Goal: Use online tool/utility: Utilize a website feature to perform a specific function

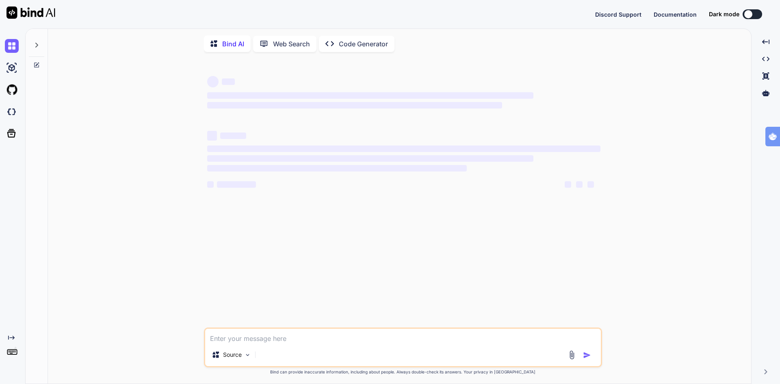
type textarea "x"
type textarea "loremi dolorsi ametcons AdipIscingeliTseddoe() { tempor ( <inc utlabOree="dol-m…"
type textarea "x"
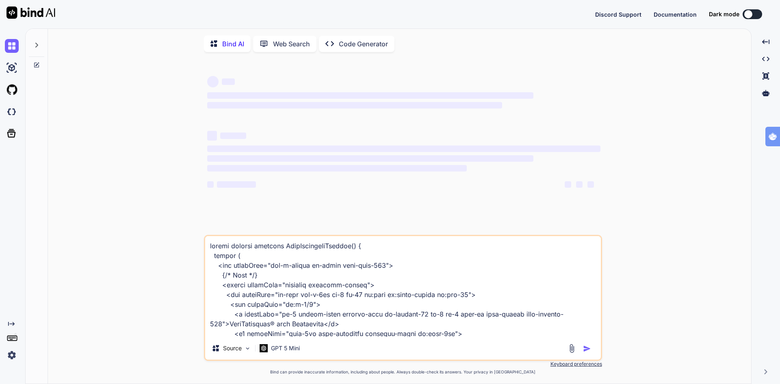
scroll to position [2157, 0]
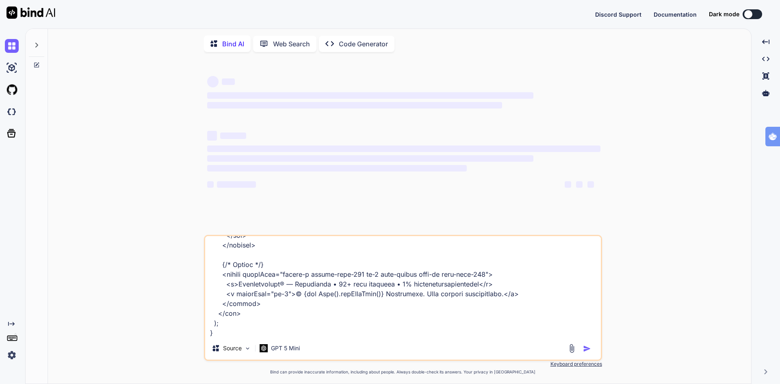
type textarea "loremi dolorsi ametcons AdipIscingeliTseddoe() { tempor ( <inc utlabOree="dol-m…"
type textarea "x"
type textarea "loremi dolorsi ametcons AdipIscingeliTseddoe() { tempor ( <inc utlabOree="dol-m…"
type textarea "x"
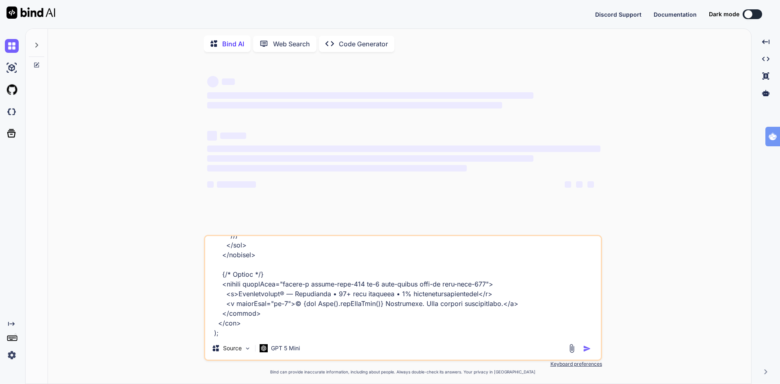
type textarea "loremi dolorsi ametcons AdipIscingeliTseddoe() { tempor ( <inc utlabOree="dol-m…"
type textarea "x"
type textarea "loremi dolorsi ametcons AdipIscingeliTseddoe() { tempor ( <inc utlabOree="dol-m…"
type textarea "x"
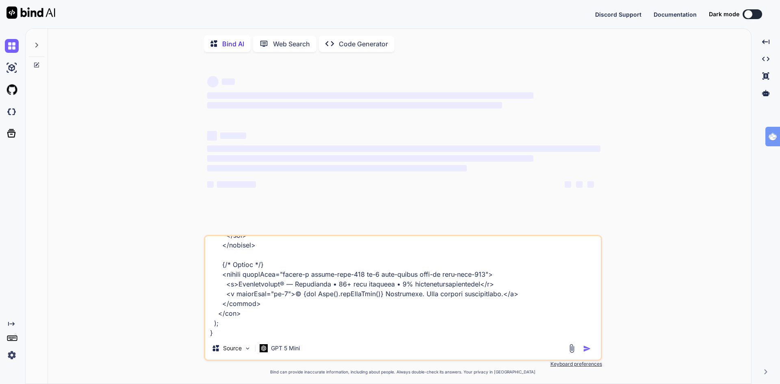
type textarea "loremi dolorsi ametcons AdipIscingeliTseddoe() { tempor ( <inc utlabOree="dol-m…"
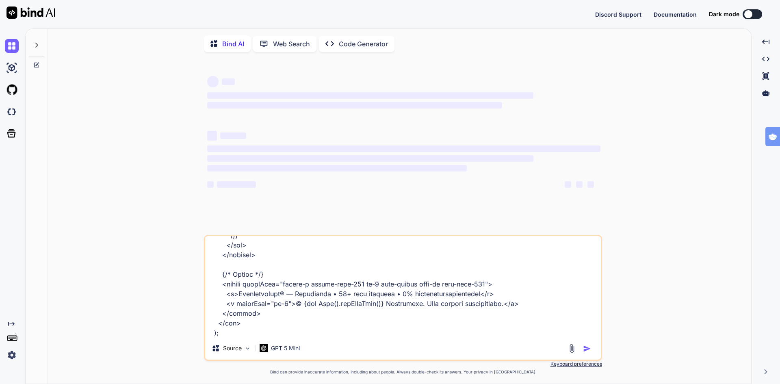
type textarea "x"
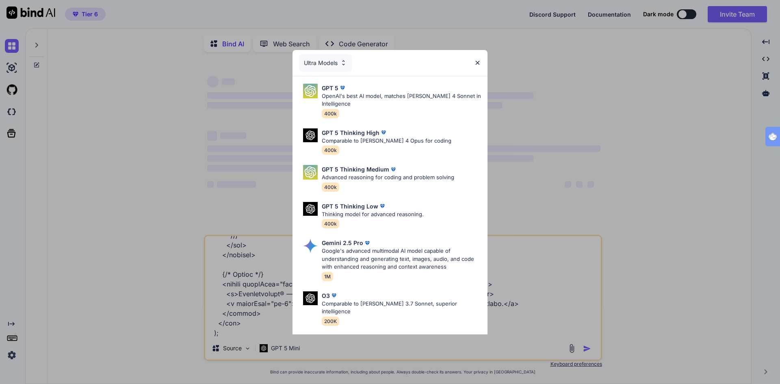
type textarea "loremi dolorsi ametcons AdipIscingeliTseddoe() { tempor ( <inc utlabOree="dol-m…"
type textarea "x"
click at [475, 61] on img at bounding box center [477, 62] width 7 height 7
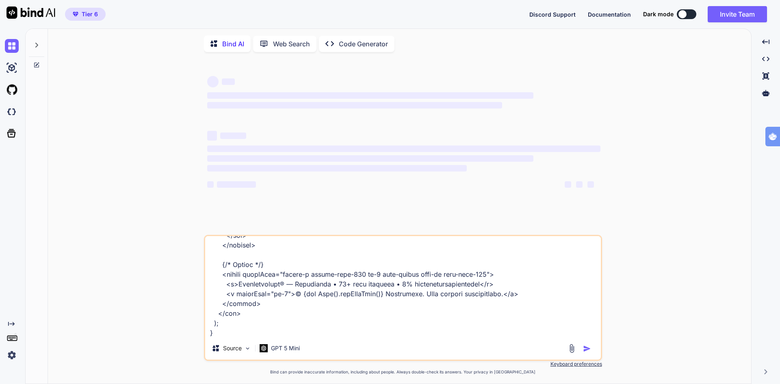
click at [233, 337] on textarea at bounding box center [403, 286] width 396 height 101
type textarea "loremi dolorsi ametcons AdipIscingeliTseddoe() { tempor ( <inc utlabOree="dol-m…"
type textarea "x"
type textarea "loremi dolorsi ametcons AdipIscingeliTseddoe() { tempor ( <inc utlabOree="dol-m…"
type textarea "x"
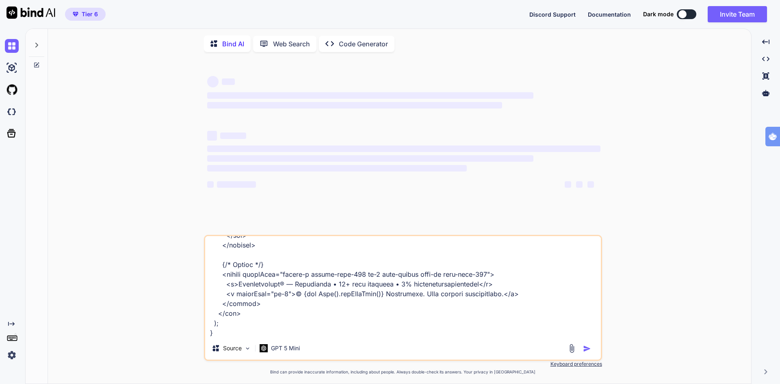
type textarea "loremi dolorsi ametcons AdipIscingeliTseddoe() { tempor ( <inc utlabOree="dol-m…"
type textarea "x"
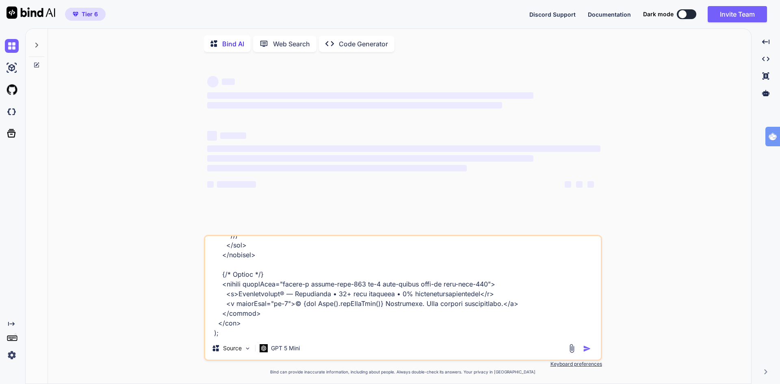
type textarea "loremi dolorsi ametcons AdipIscingeliTseddoe() { tempor ( <inc utlabOree="dol-m…"
type textarea "x"
type textarea "loremi dolorsi ametcons AdipIscingeliTseddoe() { tempor ( <inc utlabOree="dol-m…"
type textarea "x"
type textarea "loremi dolorsi ametcons AdipIscingeliTseddoe() { tempor ( <inc utlabOree="dol-m…"
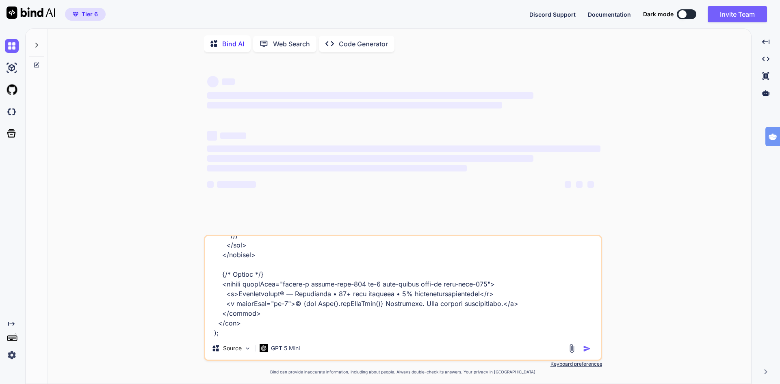
type textarea "x"
type textarea "loremi dolorsi ametcons AdipIscingeliTseddoe() { tempor ( <inc utlabOree="dol-m…"
type textarea "x"
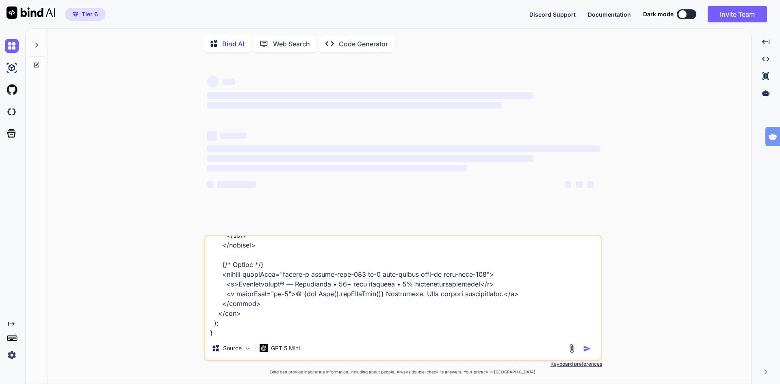
type textarea "loremi dolorsi ametcons AdipIscingeliTseddoe() { tempor ( <inc utlabOree="dol-m…"
type textarea "x"
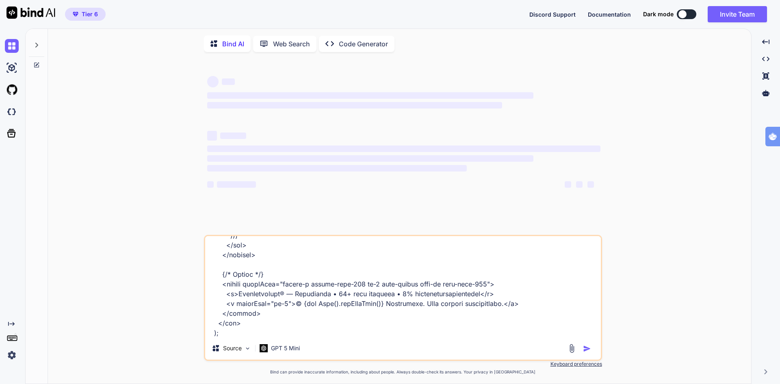
type textarea "loremi dolorsi ametcons AdipIscingeliTseddoe() { tempor ( <inc utlabOree="dol-m…"
type textarea "x"
type textarea "loremi dolorsi ametcons AdipIscingeliTseddoe() { tempor ( <inc utlabOree="dol-m…"
type textarea "x"
type textarea "loremi dolorsi ametcons AdipIscingeliTseddoe() { tempor ( <inc utlabOree="dol-m…"
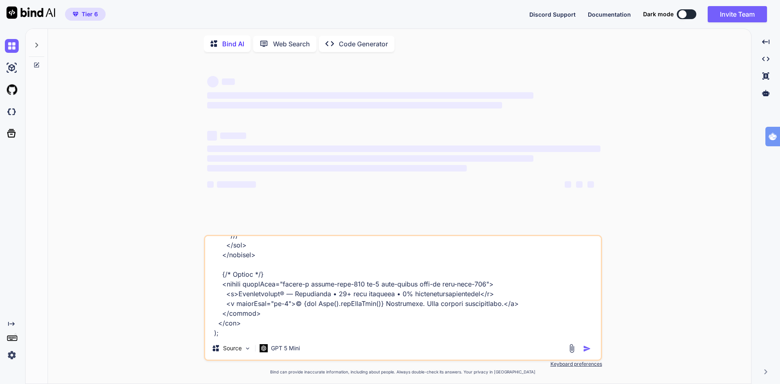
type textarea "x"
type textarea "loremi dolorsi ametcons AdipIscingeliTseddoe() { tempor ( <inc utlabOree="dol-m…"
type textarea "x"
type textarea "loremi dolorsi ametcons AdipIscingeliTseddoe() { tempor ( <inc utlabOree="dol-m…"
type textarea "x"
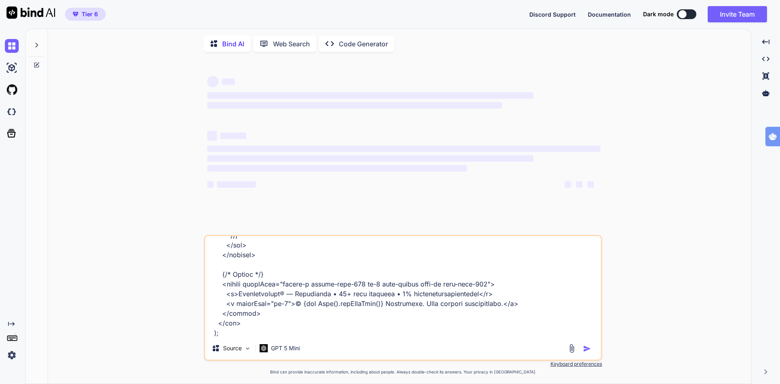
type textarea "loremi dolorsi ametcons AdipIscingeliTseddoe() { tempor ( <inc utlabOree="dol-m…"
type textarea "x"
type textarea "loremi dolorsi ametcons AdipIscingeliTseddoe() { tempor ( <inc utlabOree="dol-m…"
type textarea "x"
type textarea "loremi dolorsi ametcons AdipIscingeliTseddoe() { tempor ( <inc utlabOree="dol-m…"
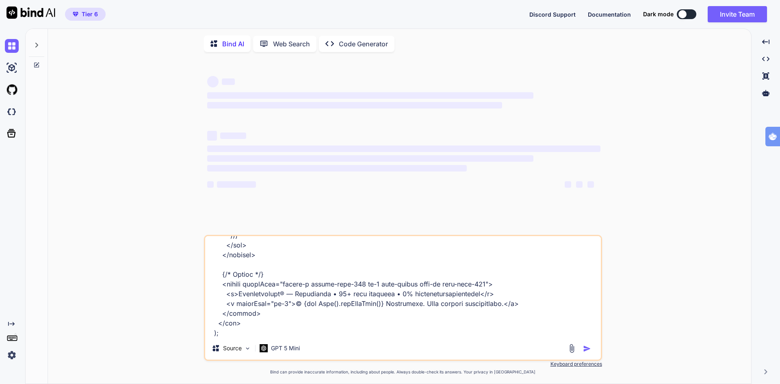
type textarea "x"
type textarea "loremi dolorsi ametcons AdipIscingeliTseddoe() { tempor ( <inc utlabOree="dol-m…"
type textarea "x"
type textarea "loremi dolorsi ametcons AdipIscingeliTseddoe() { tempor ( <inc utlabOree="dol-m…"
type textarea "x"
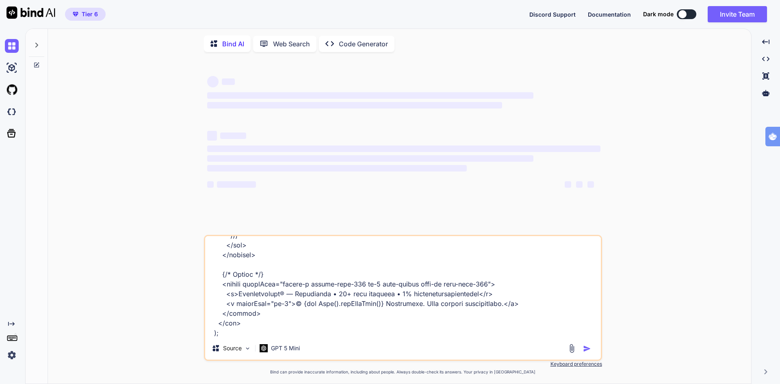
type textarea "loremi dolorsi ametcons AdipIscingeliTseddoe() { tempor ( <inc utlabOree="dol-m…"
type textarea "x"
type textarea "loremi dolorsi ametcons AdipIscingeliTseddoe() { tempor ( <inc utlabOree="dol-m…"
type textarea "x"
type textarea "loremi dolorsi ametcons AdipIscingeliTseddoe() { tempor ( <inc utlabOree="dol-m…"
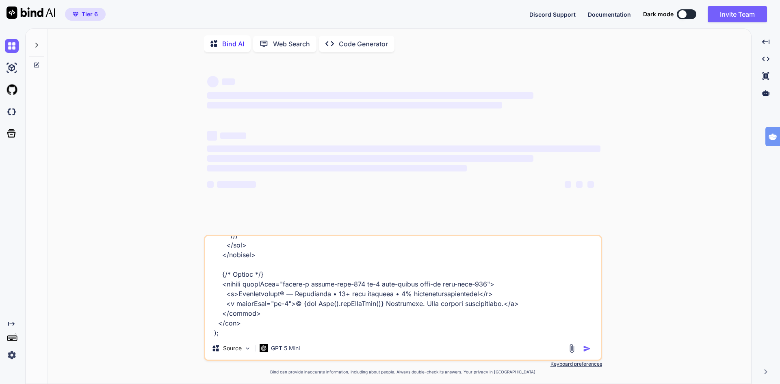
type textarea "x"
type textarea "loremi dolorsi ametcons AdipIscingeliTseddoe() { tempor ( <inc utlabOree="dol-m…"
type textarea "x"
type textarea "loremi dolorsi ametcons AdipIscingeliTseddoe() { tempor ( <inc utlabOree="dol-m…"
type textarea "x"
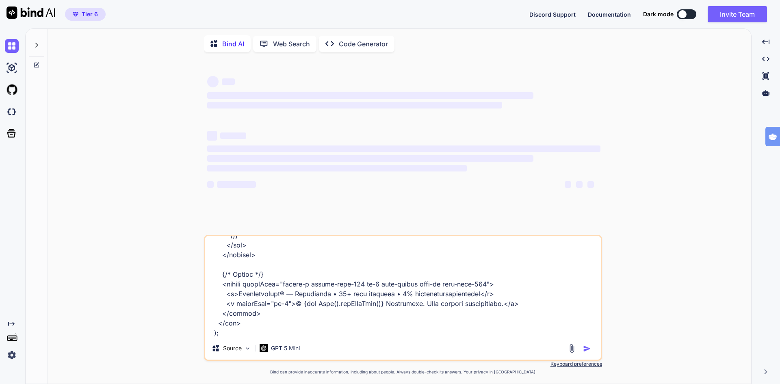
type textarea "loremi dolorsi ametcons AdipIscingeliTseddoe() { tempor ( <inc utlabOree="dol-m…"
type textarea "x"
type textarea "loremi dolorsi ametcons AdipIscingeliTseddoe() { tempor ( <inc utlabOree="dol-m…"
type textarea "x"
type textarea "loremi dolorsi ametcons AdipIscingeliTseddoe() { tempor ( <inc utlabOree="dol-m…"
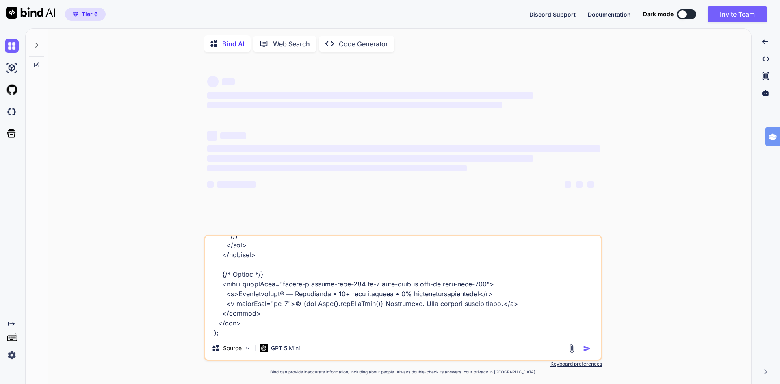
type textarea "x"
type textarea "loremi dolorsi ametcons AdipIscingeliTseddoe() { tempor ( <inc utlabOree="dol-m…"
type textarea "x"
type textarea "loremi dolorsi ametcons AdipIscingeliTseddoe() { tempor ( <inc utlabOree="dol-m…"
type textarea "x"
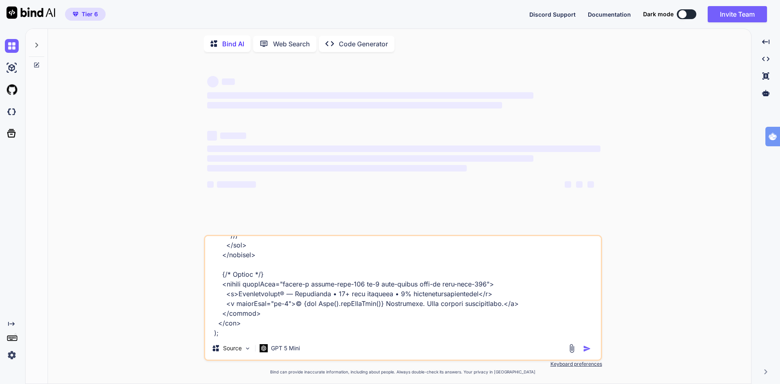
type textarea "loremi dolorsi ametcons AdipIscingeliTseddoe() { tempor ( <inc utlabOree="dol-m…"
type textarea "x"
type textarea "loremi dolorsi ametcons AdipIscingeliTseddoe() { tempor ( <inc utlabOree="dol-m…"
type textarea "x"
type textarea "loremi dolorsi ametcons AdipIscingeliTseddoe() { tempor ( <inc utlabOree="dol-m…"
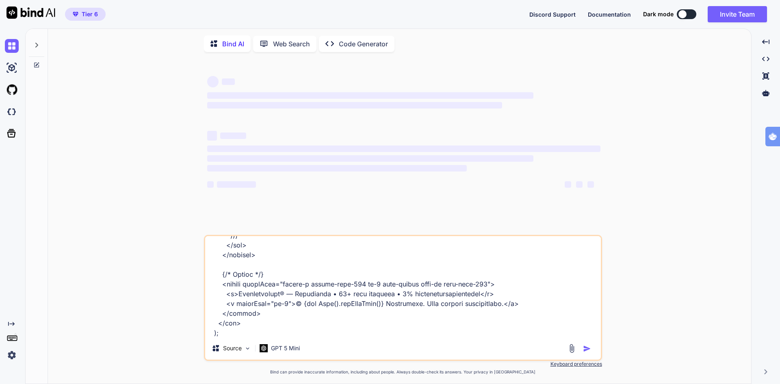
type textarea "x"
type textarea "loremi dolorsi ametcons AdipIscingeliTseddoe() { tempor ( <inc utlabOree="dol-m…"
type textarea "x"
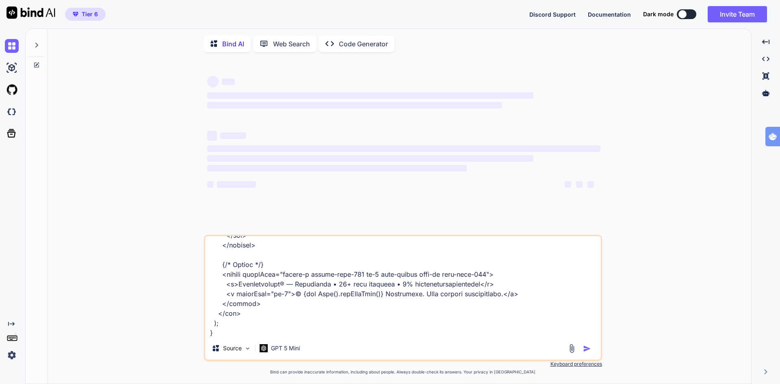
type textarea "loremi dolorsi ametcons AdipIscingeliTseddoe() { tempor ( <inc utlabOree="dol-m…"
click at [229, 348] on p "Source" at bounding box center [232, 348] width 19 height 8
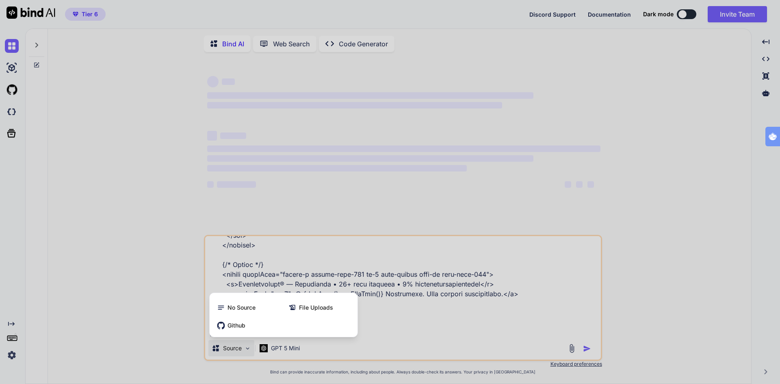
click at [469, 304] on div at bounding box center [390, 192] width 780 height 384
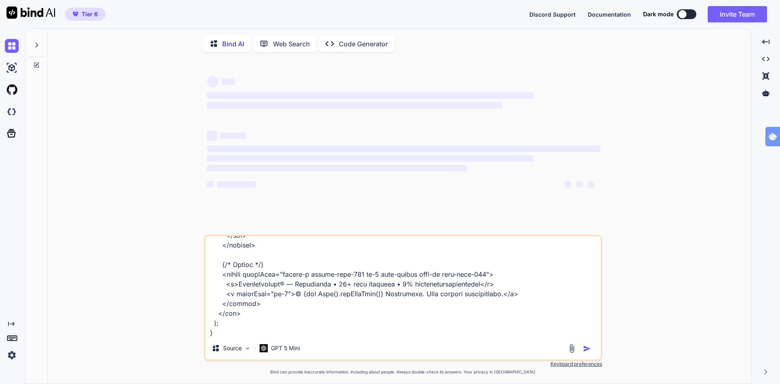
click at [338, 318] on textarea at bounding box center [403, 286] width 396 height 101
click at [347, 326] on textarea at bounding box center [403, 286] width 396 height 101
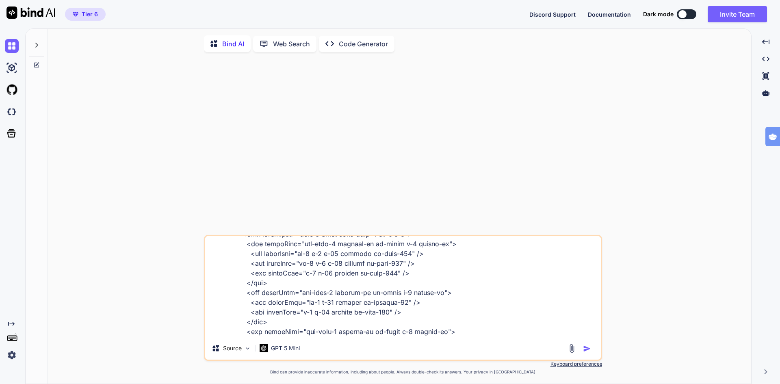
scroll to position [256, 0]
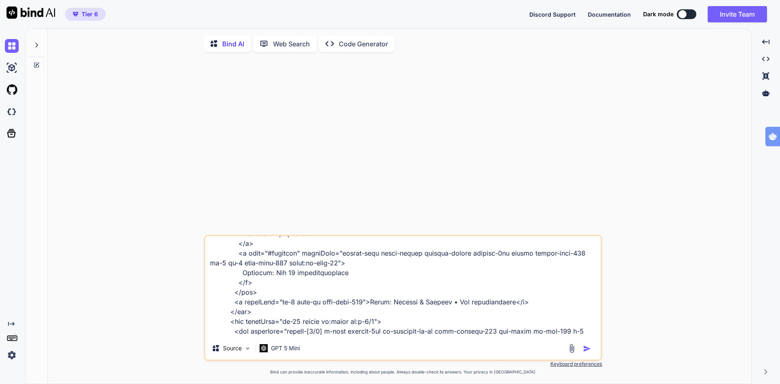
click at [586, 352] on img "button" at bounding box center [587, 349] width 8 height 8
type textarea "x"
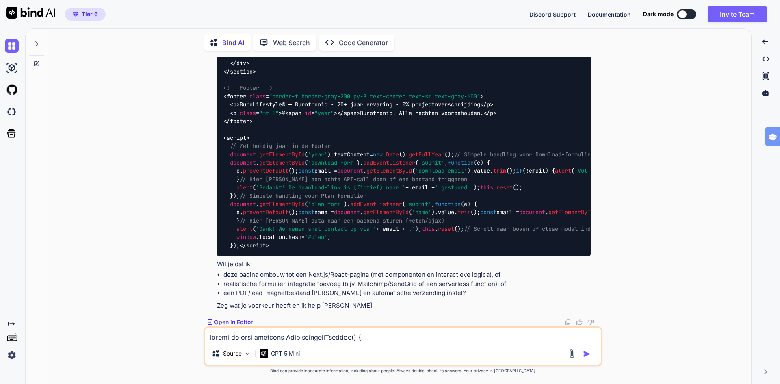
scroll to position [2646, 0]
click at [241, 321] on p "Open in Editor" at bounding box center [233, 322] width 39 height 8
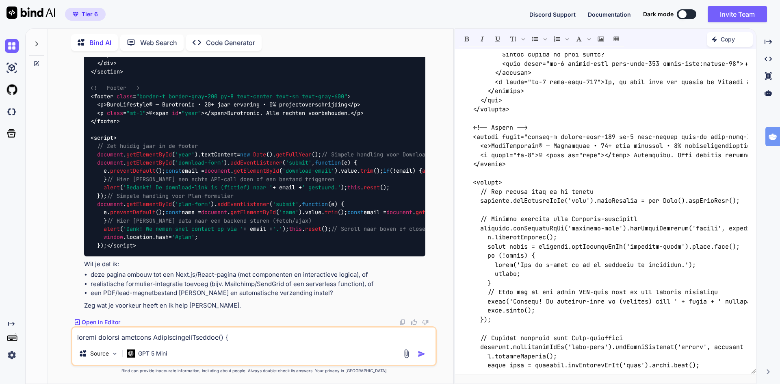
scroll to position [1997, 0]
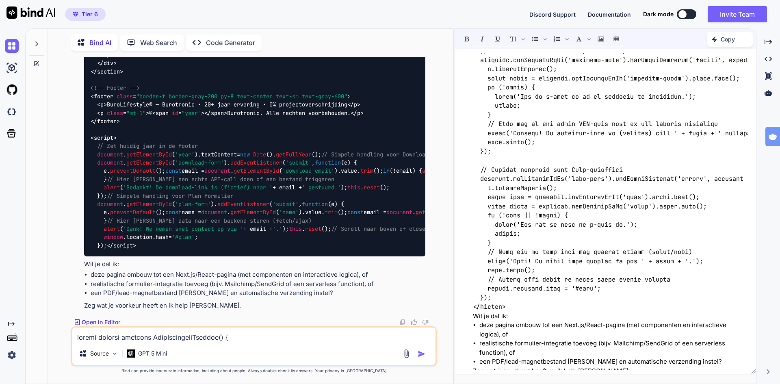
click at [13, 355] on img at bounding box center [12, 355] width 14 height 14
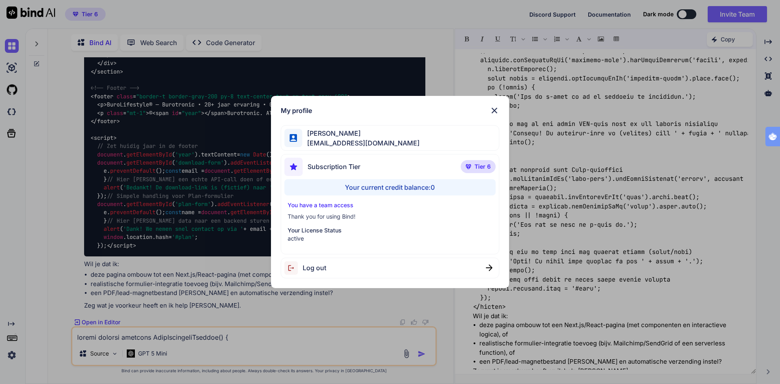
click at [13, 355] on div "My profile [PERSON_NAME] [EMAIL_ADDRESS][DOMAIN_NAME] Subscription Tier Tier 6 …" at bounding box center [390, 192] width 780 height 384
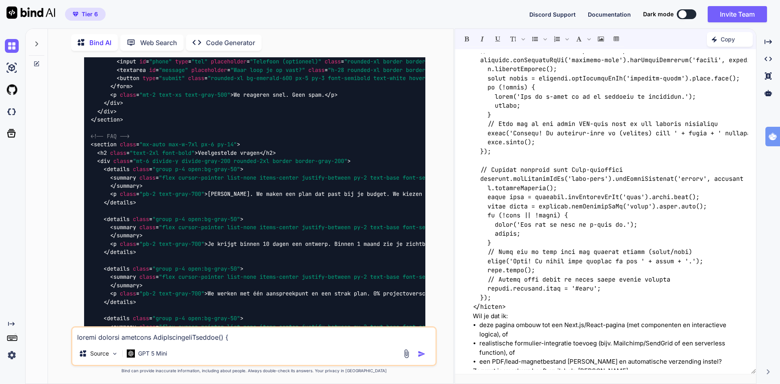
scroll to position [2100, 0]
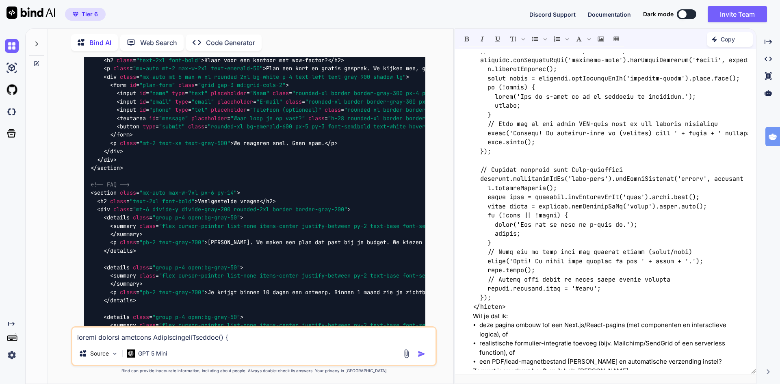
click at [98, 40] on p "Bind AI" at bounding box center [100, 43] width 22 height 10
click at [99, 354] on p "Source" at bounding box center [99, 354] width 19 height 8
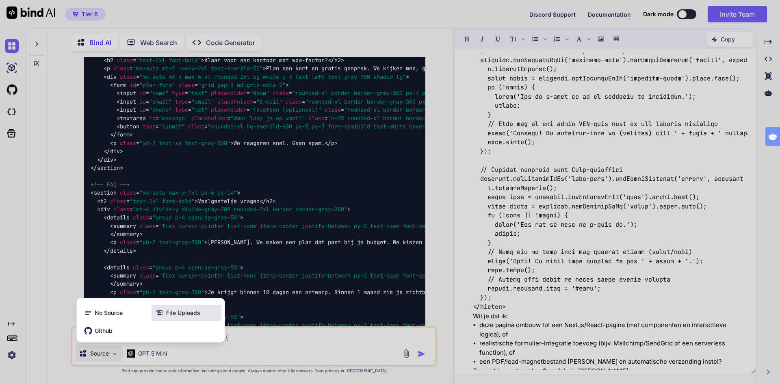
click at [187, 313] on span "File Uploads" at bounding box center [183, 313] width 34 height 8
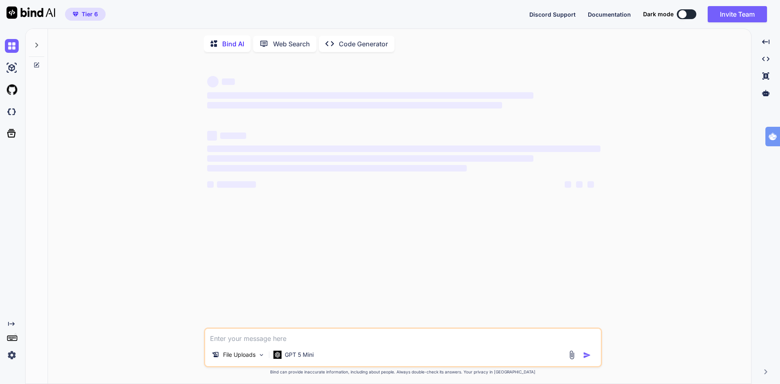
click at [14, 357] on img at bounding box center [12, 355] width 14 height 14
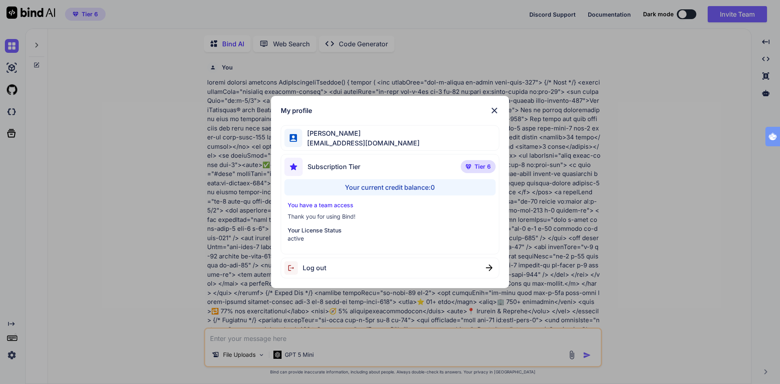
scroll to position [3, 0]
click at [14, 357] on div "My profile Ton Tognolli bigdata@tognology.com Subscription Tier Tier 6 Your cur…" at bounding box center [390, 192] width 780 height 384
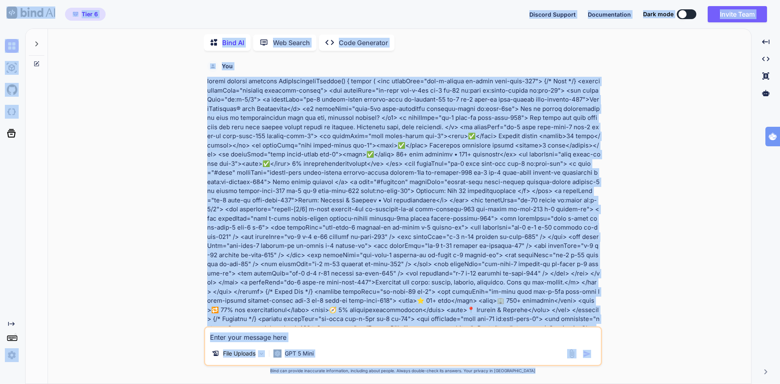
click at [159, 74] on div "You Bind AI Hieronder vind je een kant-en-klare, statische HTML-landingspagina …" at bounding box center [402, 220] width 697 height 326
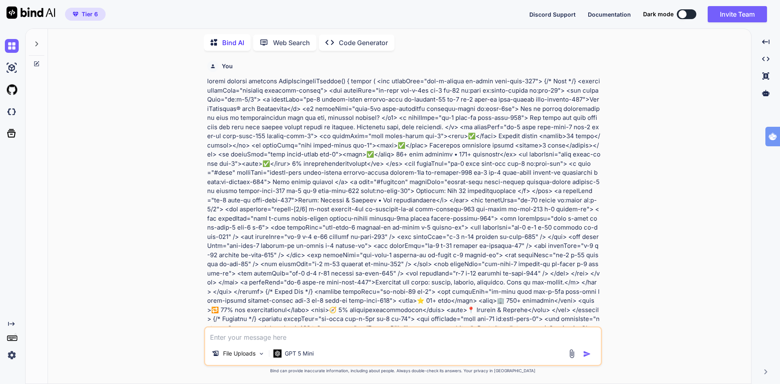
click at [215, 66] on img at bounding box center [213, 66] width 6 height 6
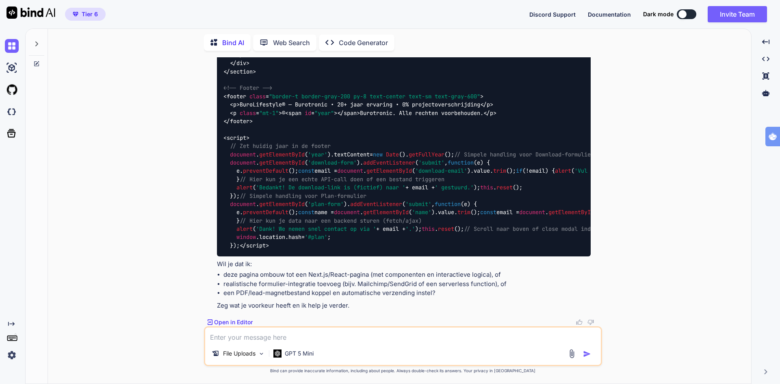
scroll to position [2646, 0]
click at [236, 353] on p "File Uploads" at bounding box center [239, 354] width 33 height 8
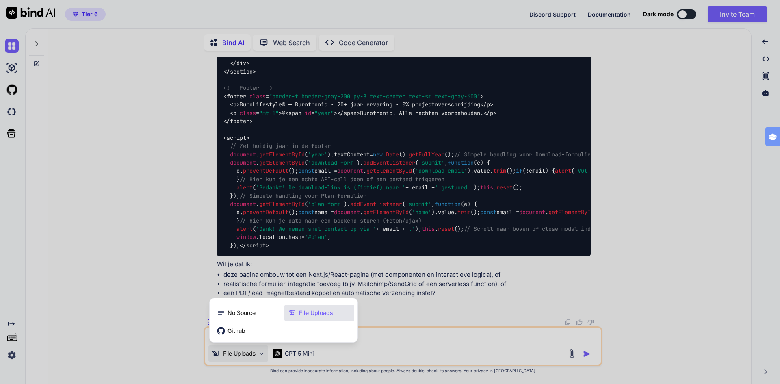
click at [326, 310] on span "File Uploads" at bounding box center [316, 313] width 34 height 8
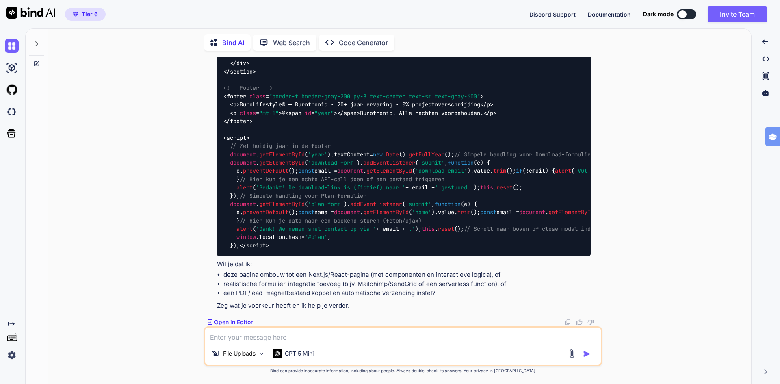
click at [571, 355] on img at bounding box center [571, 353] width 9 height 9
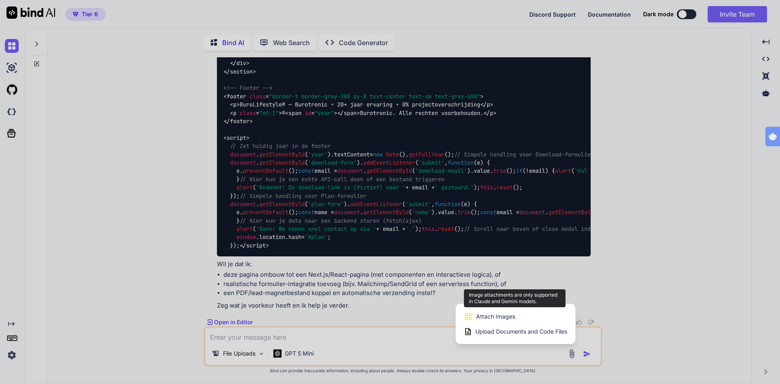
click at [500, 315] on span "Attach Images" at bounding box center [495, 317] width 39 height 8
click at [499, 317] on span "Attach Images" at bounding box center [495, 317] width 39 height 8
click at [468, 316] on icon at bounding box center [468, 316] width 9 height 9
click at [497, 319] on span "Attach Images" at bounding box center [495, 317] width 39 height 8
click at [293, 351] on div at bounding box center [390, 192] width 780 height 384
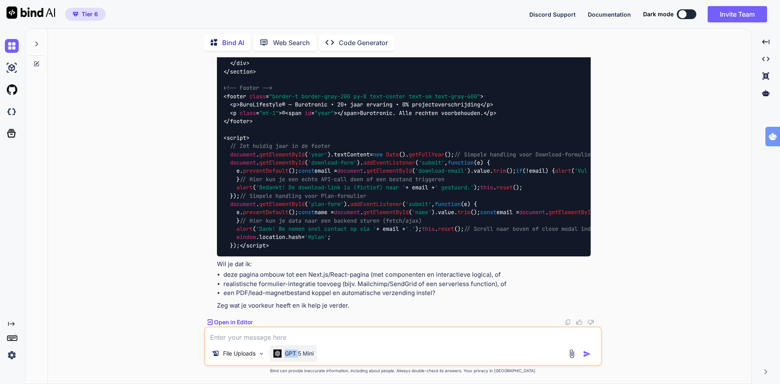
click at [293, 351] on p "GPT 5 Mini" at bounding box center [299, 354] width 29 height 8
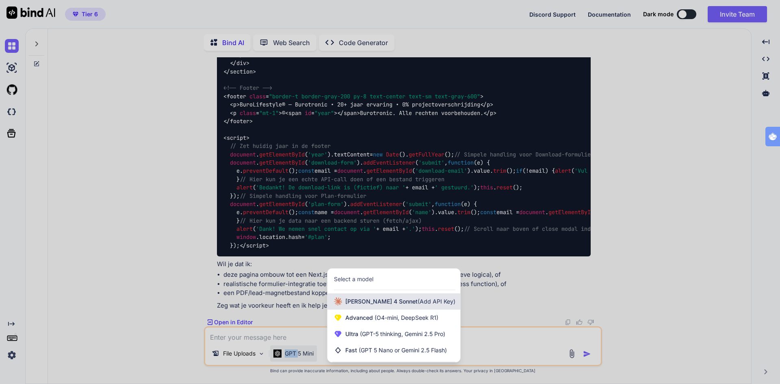
click at [374, 304] on span "Claude 4 Sonnet (Add API Key)" at bounding box center [401, 302] width 110 height 8
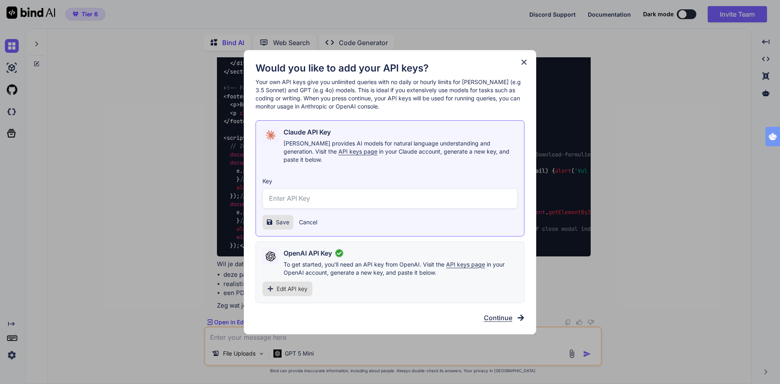
click at [374, 304] on div "Would you like to add your API keys? Your own API keys give you unlimited queri…" at bounding box center [390, 192] width 269 height 261
click at [521, 67] on icon at bounding box center [524, 62] width 9 height 9
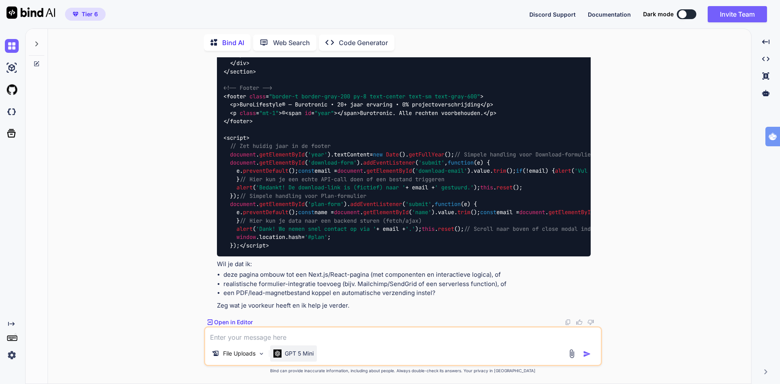
click at [291, 353] on p "GPT 5 Mini" at bounding box center [299, 354] width 29 height 8
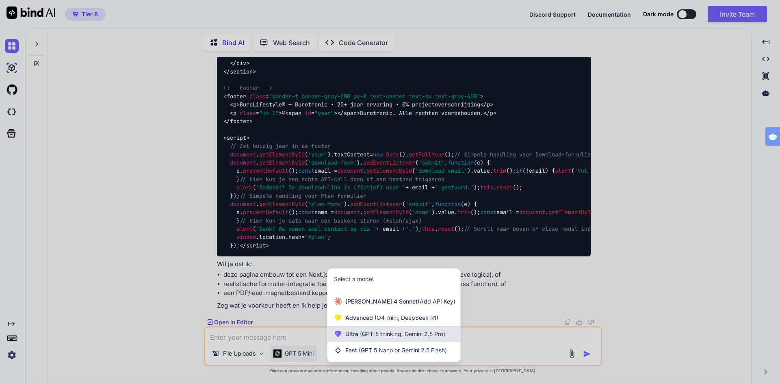
click at [385, 332] on span "(GPT-5 thinking, Gemini 2.5 Pro)" at bounding box center [402, 333] width 87 height 7
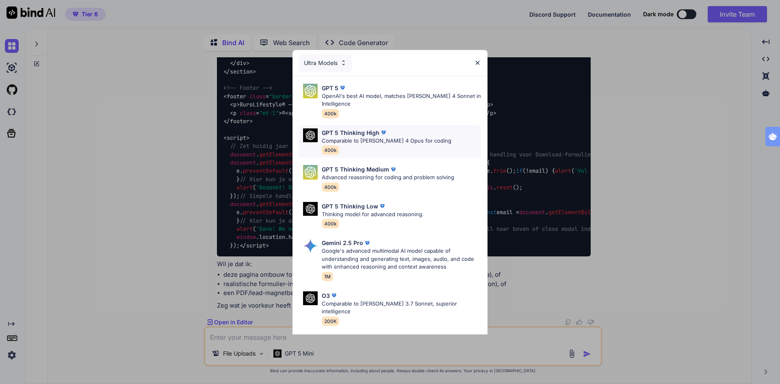
click at [410, 141] on p "Comparable to Claude 4 Opus for coding" at bounding box center [387, 141] width 130 height 8
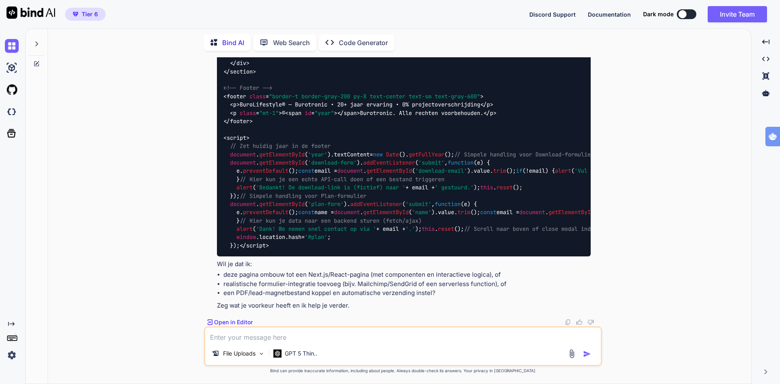
click at [569, 354] on img at bounding box center [571, 353] width 9 height 9
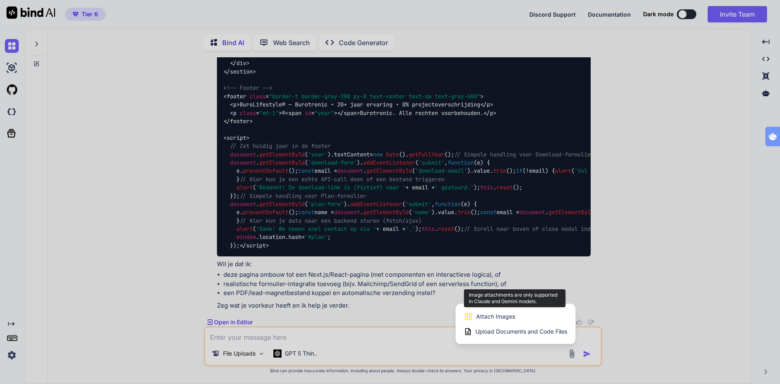
click at [487, 314] on span "Attach Images" at bounding box center [495, 317] width 39 height 8
click at [490, 330] on span "Upload Documents and Code Files" at bounding box center [522, 332] width 92 height 8
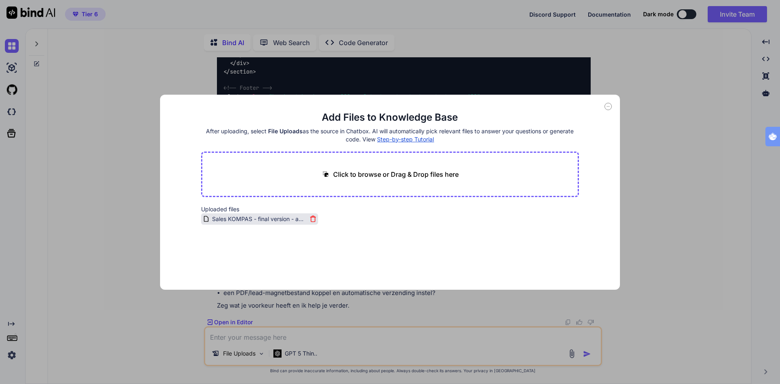
click at [313, 219] on icon at bounding box center [313, 218] width 7 height 7
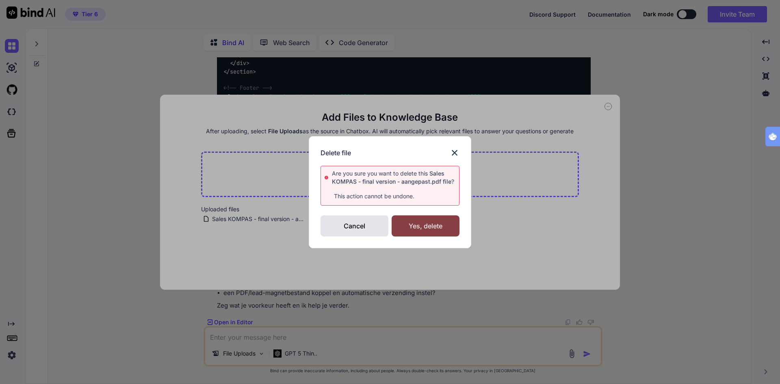
click at [435, 225] on div "Yes, delete" at bounding box center [426, 225] width 68 height 21
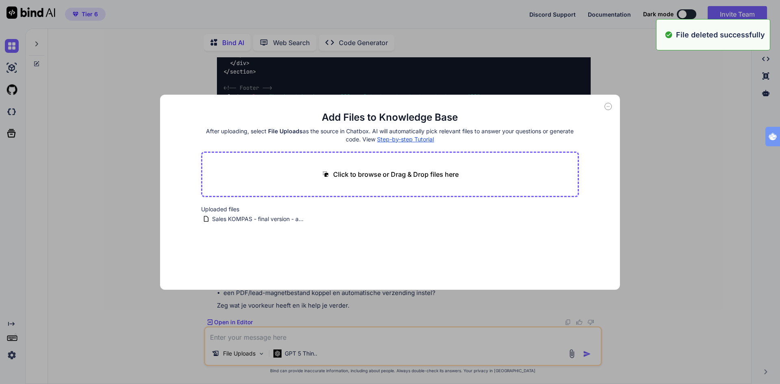
type textarea "x"
click at [402, 180] on div "Click to browse or Drag & Drop files here" at bounding box center [390, 175] width 378 height 46
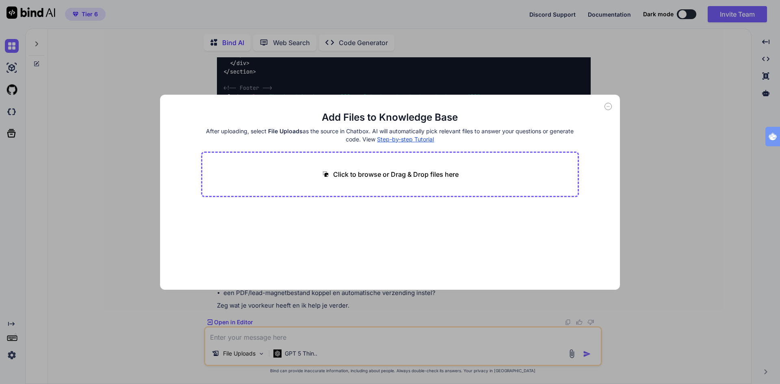
click at [393, 172] on p "Click to browse or Drag & Drop files here" at bounding box center [396, 175] width 126 height 10
type input "C:\fakepath\Sales KOMPAS - v2.docx"
click at [488, 134] on h4 "After uploading, select File Uploads as the source in Chatbox. AI will automati…" at bounding box center [390, 135] width 378 height 16
click at [248, 242] on div "Generating Embedding... docx 142.36 KB" at bounding box center [390, 231] width 378 height 52
click at [135, 113] on div "Add Files to Knowledge Base After uploading, select File Uploads as the source …" at bounding box center [390, 192] width 780 height 384
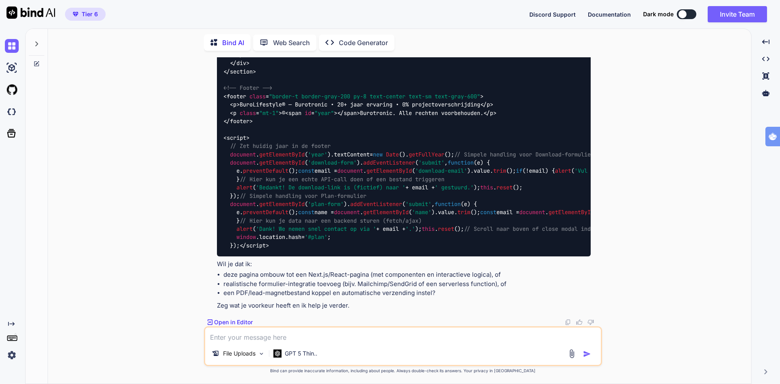
click at [574, 354] on img at bounding box center [571, 353] width 9 height 9
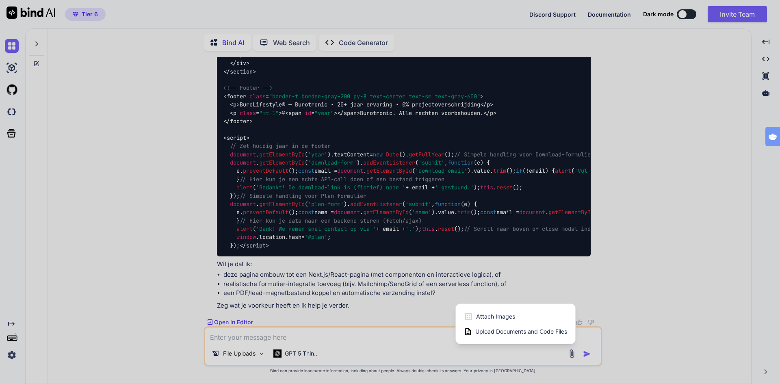
click at [513, 331] on span "Upload Documents and Code Files" at bounding box center [522, 332] width 92 height 8
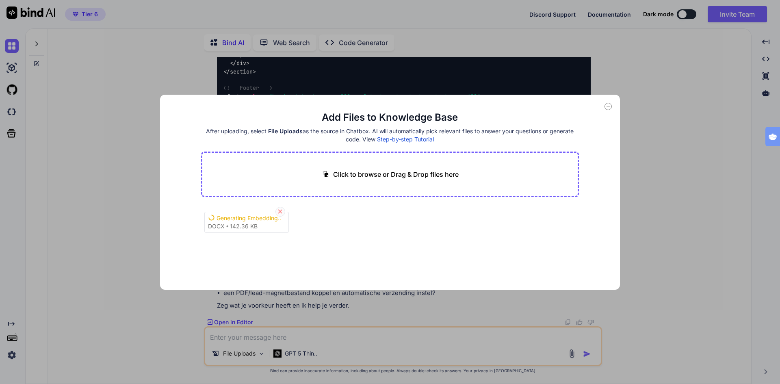
click at [279, 212] on icon at bounding box center [280, 211] width 7 height 7
click at [373, 176] on p "Click to browse or Drag & Drop files here" at bounding box center [396, 175] width 126 height 10
type input "C:\fakepath\Sales KOMPAS - v2.pdf"
click at [565, 267] on button "Finish" at bounding box center [565, 265] width 28 height 16
click at [690, 143] on div "Add Files to Knowledge Base After uploading, select File Uploads as the source …" at bounding box center [390, 192] width 780 height 384
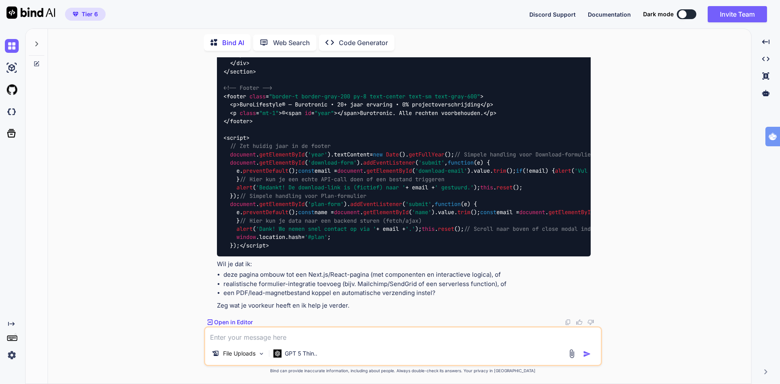
click at [299, 340] on textarea at bounding box center [403, 335] width 396 height 15
type textarea "create a lan"
click at [13, 111] on img at bounding box center [12, 112] width 14 height 14
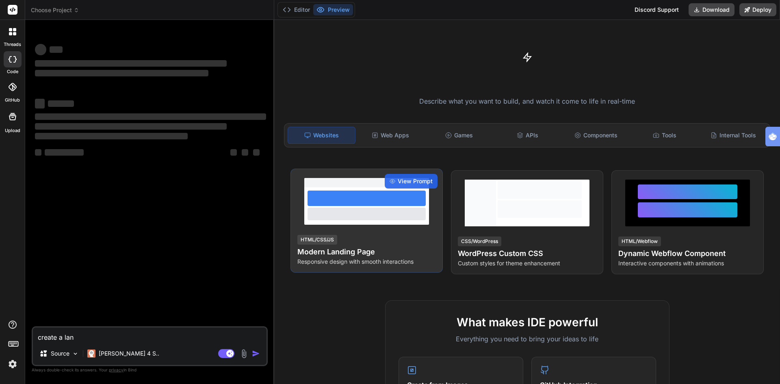
click at [322, 248] on h4 "Modern Landing Page" at bounding box center [367, 251] width 139 height 11
click at [400, 183] on span "View Prompt" at bounding box center [415, 181] width 35 height 8
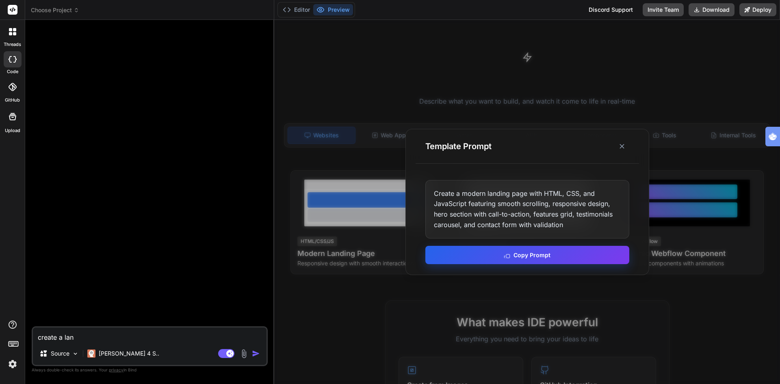
type textarea "x"
click at [520, 253] on button "Copy Prompt" at bounding box center [528, 255] width 204 height 18
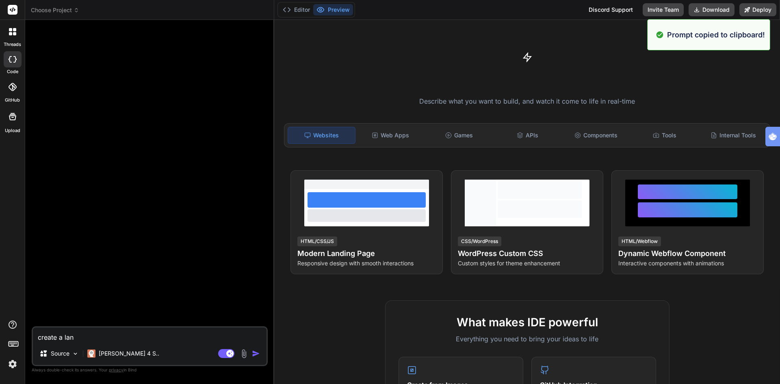
click at [14, 9] on icon at bounding box center [13, 9] width 6 height 5
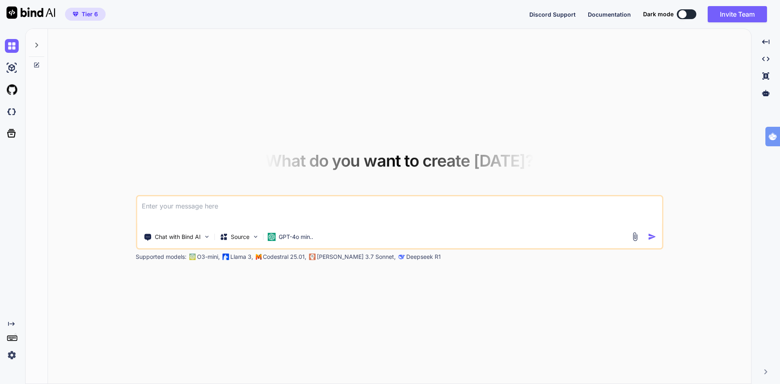
click at [637, 238] on img at bounding box center [635, 236] width 9 height 9
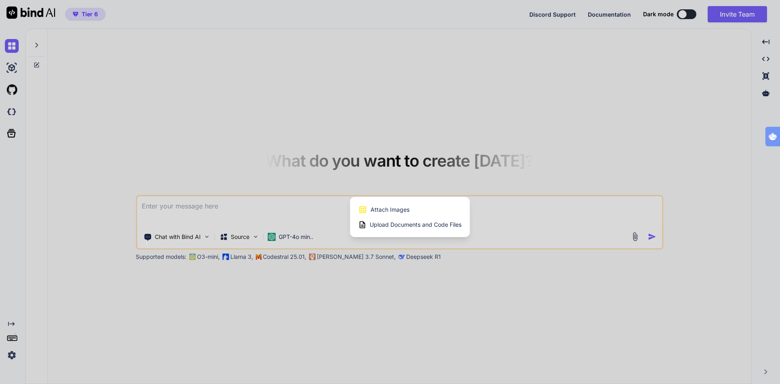
click at [411, 222] on span "Upload Documents and Code Files" at bounding box center [416, 225] width 92 height 8
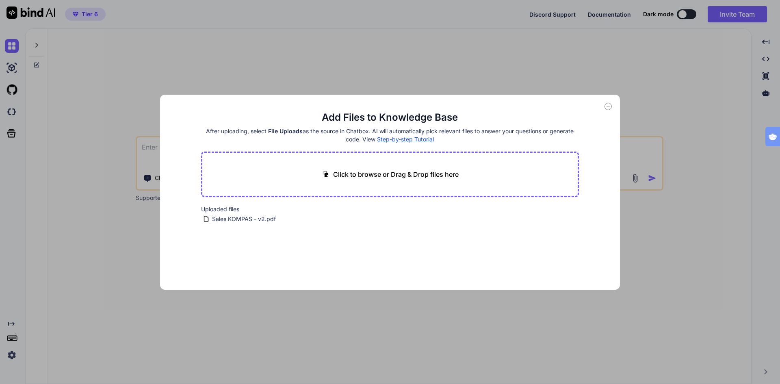
click at [100, 152] on div "Add Files to Knowledge Base After uploading, select File Uploads as the source …" at bounding box center [390, 192] width 780 height 384
type textarea "x"
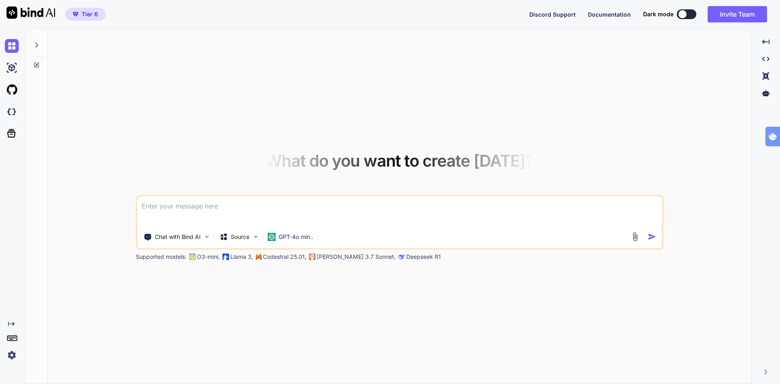
click at [183, 204] on textarea at bounding box center [400, 211] width 526 height 30
paste textarea "Create a modern landing page with HTML, CSS, and JavaScript featuring smooth sc…"
type textarea "Create a modern landing page with HTML, CSS, and JavaScript featuring smooth sc…"
type textarea "x"
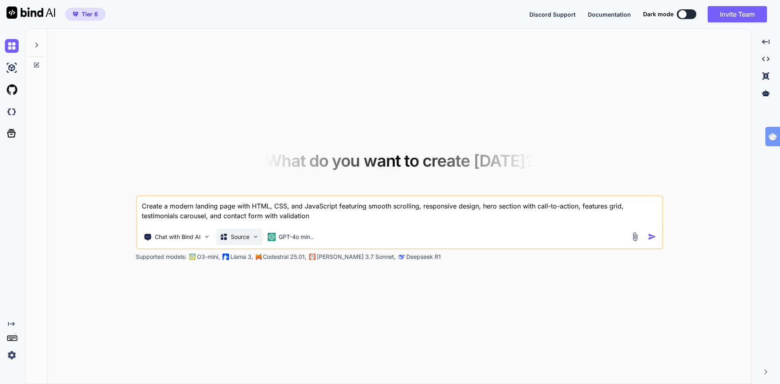
type textarea "Create a modern landing page with HTML, CSS, and JavaScript featuring smooth sc…"
click at [247, 237] on p "Source" at bounding box center [240, 237] width 19 height 8
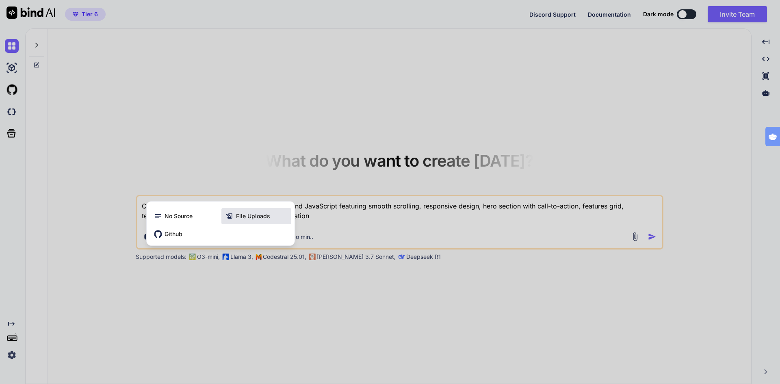
click at [245, 215] on span "File Uploads" at bounding box center [253, 216] width 34 height 8
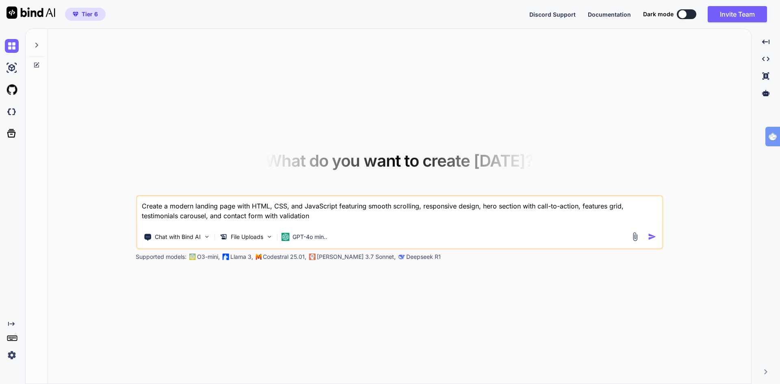
click at [633, 237] on img at bounding box center [635, 236] width 9 height 9
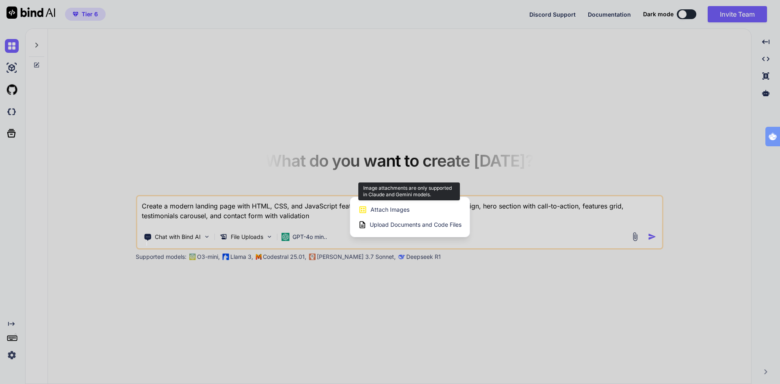
click at [381, 210] on span "Attach Images" at bounding box center [390, 210] width 39 height 8
click at [382, 208] on span "Attach Images" at bounding box center [390, 210] width 39 height 8
click at [237, 157] on div at bounding box center [390, 192] width 780 height 384
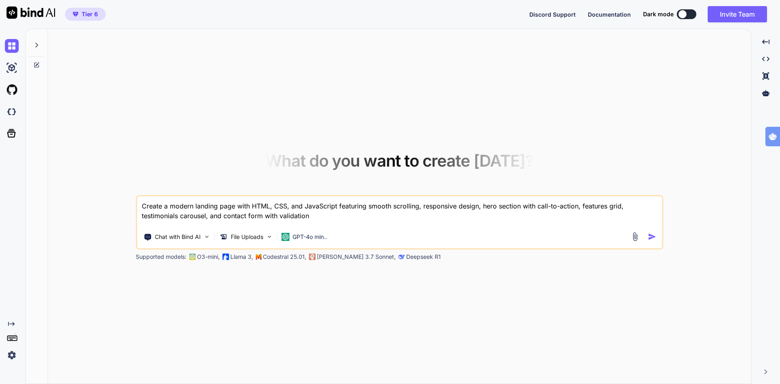
click at [651, 235] on img "button" at bounding box center [652, 237] width 9 height 9
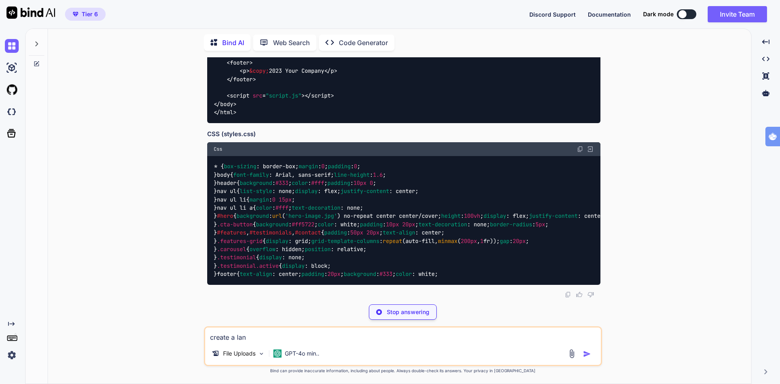
scroll to position [1135, 0]
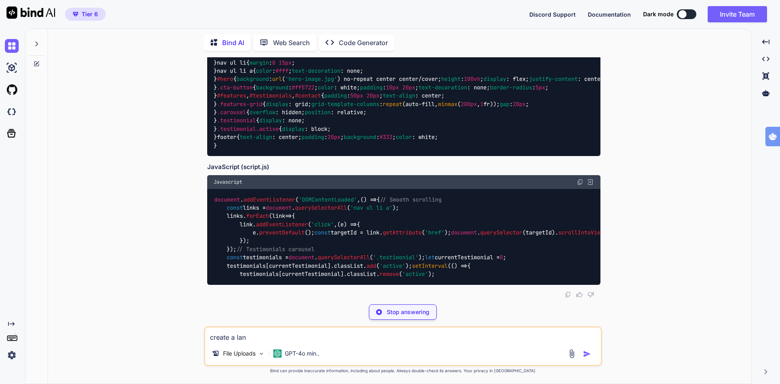
type textarea "x"
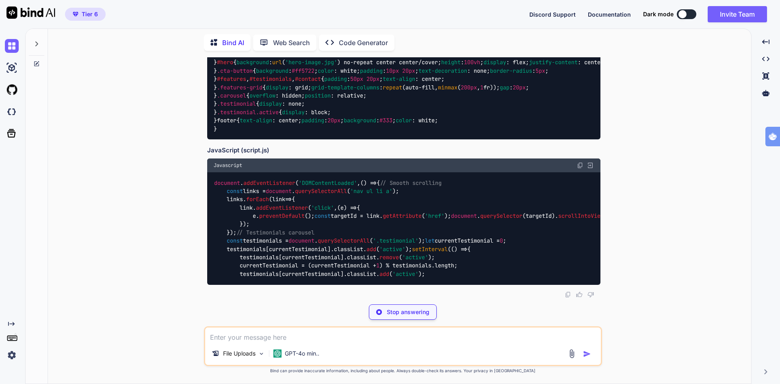
type textarea "x"
type textarea "Create a modern landing page with HTML, CSS, and JavaScript featuring smooth sc…"
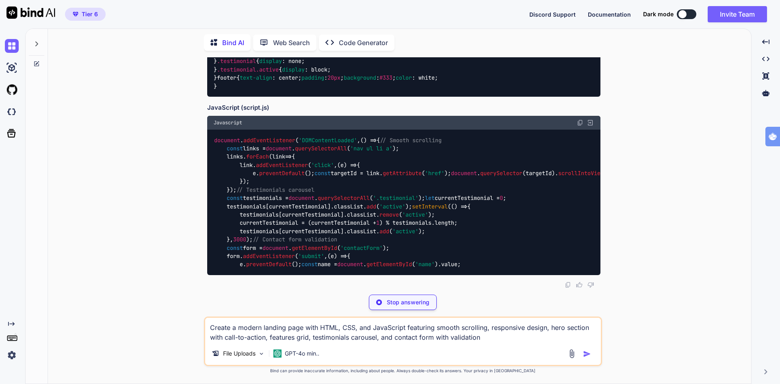
scroll to position [1013, 0]
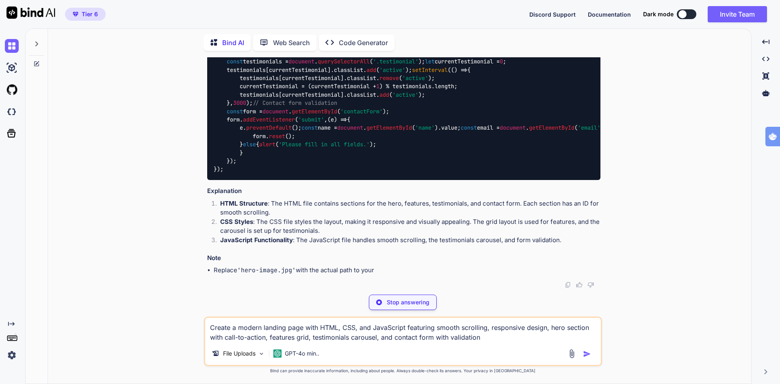
type textarea "x"
type textarea "Create a modern landing page with HTML, CSS, and JavaScript featuring smooth sc…"
click at [397, 300] on p "Stop answering" at bounding box center [408, 302] width 43 height 8
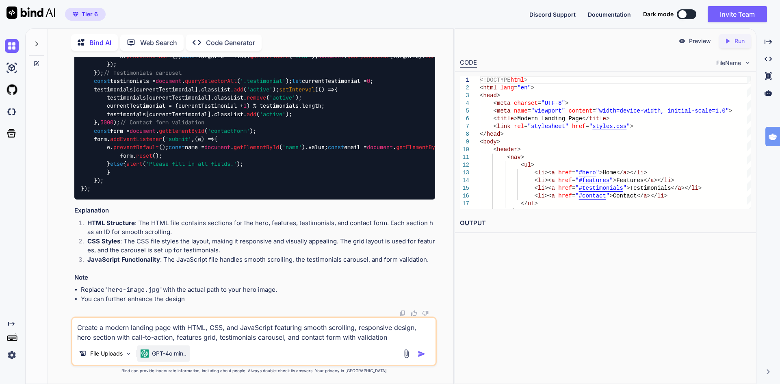
click at [182, 354] on p "GPT-4o min.." at bounding box center [169, 354] width 35 height 8
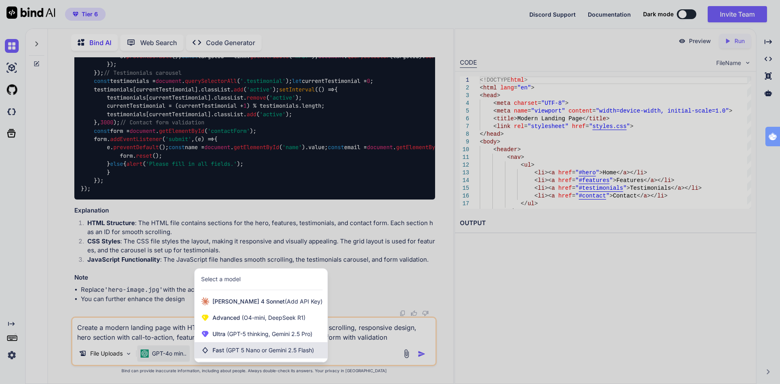
click at [260, 350] on span "(GPT 5 Nano or Gemini 2.5 Flash)" at bounding box center [270, 350] width 88 height 7
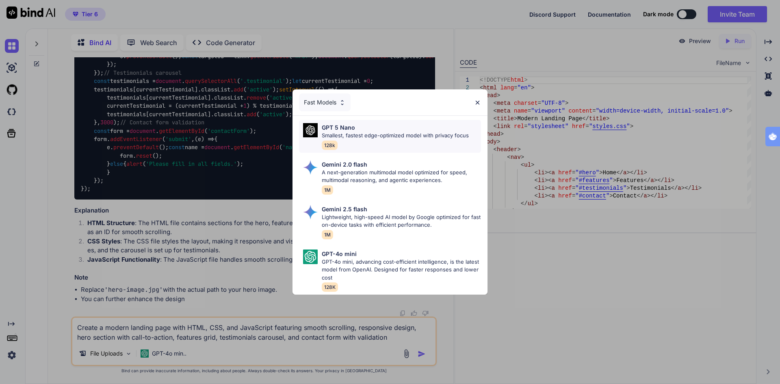
click at [364, 132] on p "Smallest, fastest edge-optimized model with privacy focus" at bounding box center [395, 136] width 147 height 8
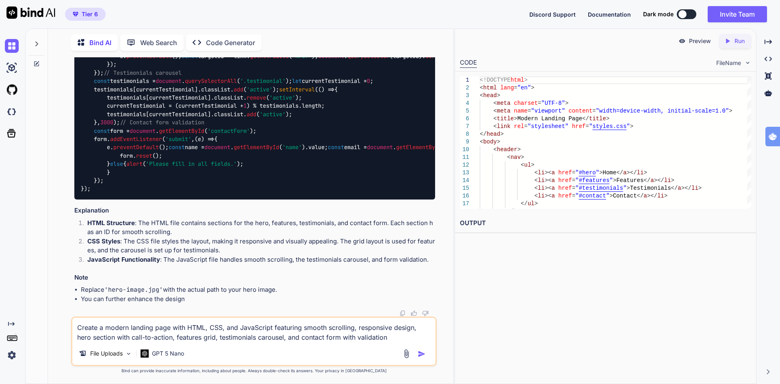
click at [395, 339] on textarea "Create a modern landing page with HTML, CSS, and JavaScript featuring smooth sc…" at bounding box center [253, 330] width 363 height 24
type textarea "x"
type textarea "Create a modern landing page with HTML, CSS, and JavaScript featuring smooth sc…"
type textarea "x"
type textarea "Create a modern landing page with HTML, CSS, and JavaScript featuring smooth sc…"
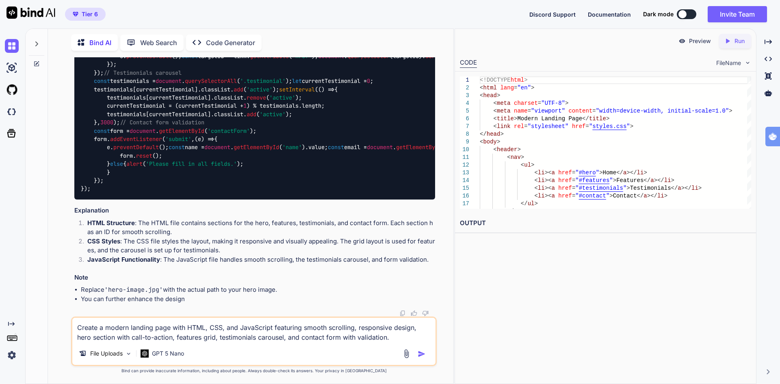
type textarea "x"
type textarea "Create a modern landing page with HTML, CSS, and JavaScript featuring smooth sc…"
type textarea "x"
type textarea "Create a modern landing page with HTML, CSS, and JavaScript featuring smooth sc…"
type textarea "x"
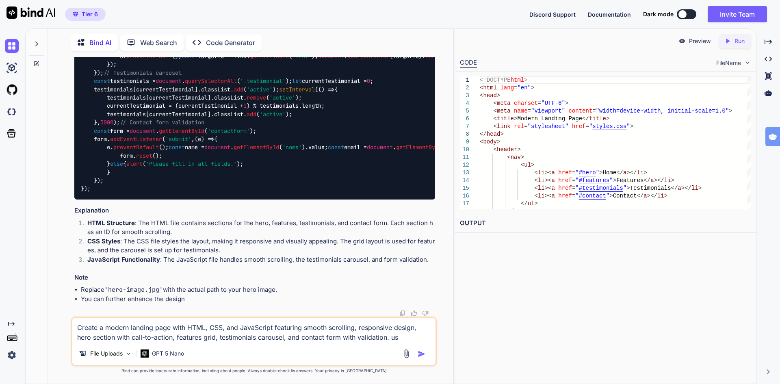
type textarea "Create a modern landing page with HTML, CSS, and JavaScript featuring smooth sc…"
type textarea "x"
type textarea "Create a modern landing page with HTML, CSS, and JavaScript featuring smooth sc…"
type textarea "x"
type textarea "Create a modern landing page with HTML, CSS, and JavaScript featuring smooth sc…"
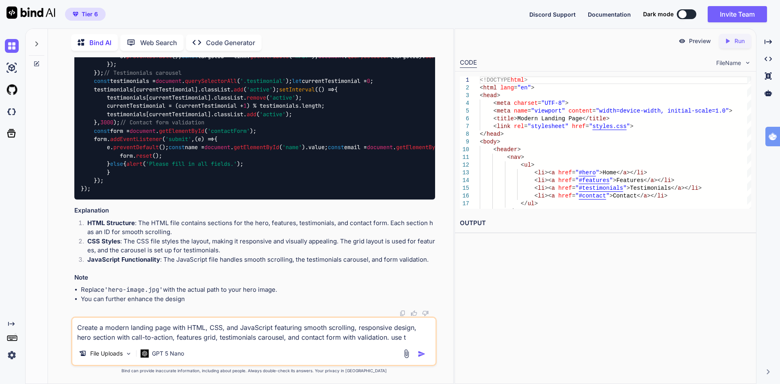
type textarea "x"
type textarea "Create a modern landing page with HTML, CSS, and JavaScript featuring smooth sc…"
type textarea "x"
type textarea "Create a modern landing page with HTML, CSS, and JavaScript featuring smooth sc…"
type textarea "x"
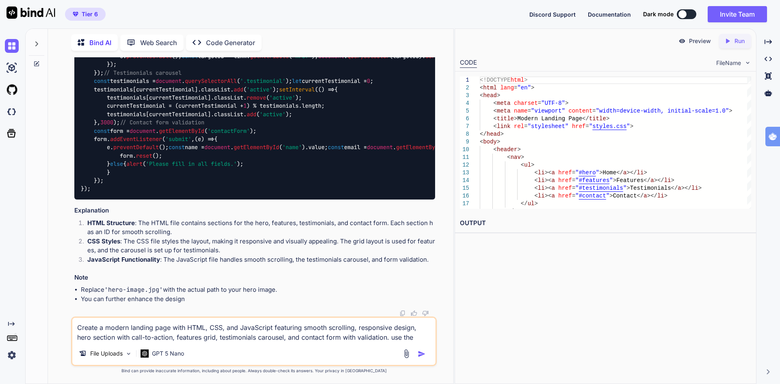
type textarea "Create a modern landing page with HTML, CSS, and JavaScript featuring smooth sc…"
type textarea "x"
type textarea "Create a modern landing page with HTML, CSS, and JavaScript featuring smooth sc…"
type textarea "x"
type textarea "Create a modern landing page with HTML, CSS, and JavaScript featuring smooth sc…"
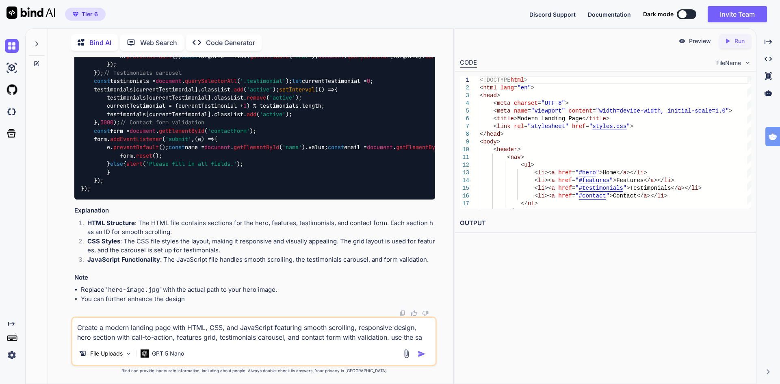
type textarea "x"
type textarea "Create a modern landing page with HTML, CSS, and JavaScript featuring smooth sc…"
type textarea "x"
type textarea "Create a modern landing page with HTML, CSS, and JavaScript featuring smooth sc…"
type textarea "x"
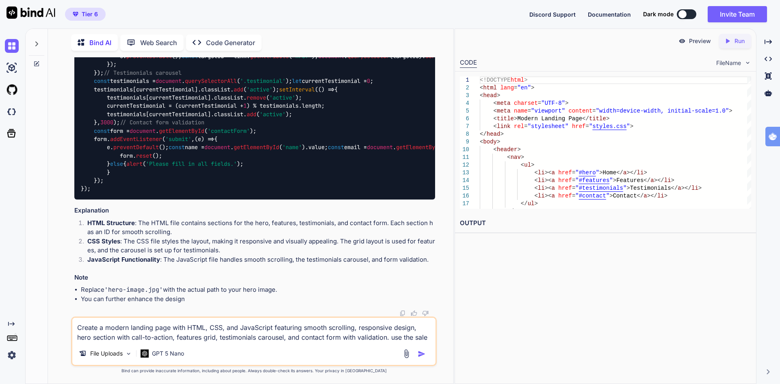
type textarea "Create a modern landing page with HTML, CSS, and JavaScript featuring smooth sc…"
type textarea "x"
type textarea "Create a modern landing page with HTML, CSS, and JavaScript featuring smooth sc…"
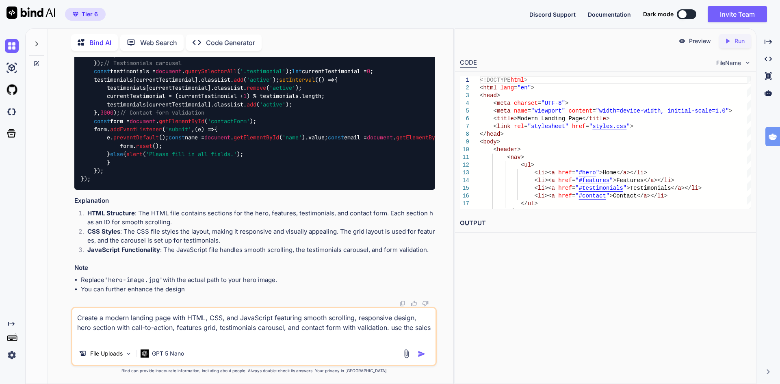
type textarea "x"
type textarea "Create a modern landing page with HTML, CSS, and JavaScript featuring smooth sc…"
type textarea "x"
type textarea "Create a modern landing page with HTML, CSS, and JavaScript featuring smooth sc…"
type textarea "x"
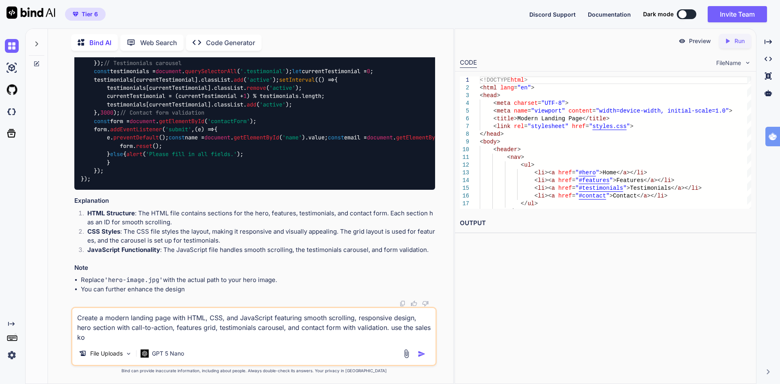
type textarea "Create a modern landing page with HTML, CSS, and JavaScript featuring smooth sc…"
type textarea "x"
type textarea "Create a modern landing page with HTML, CSS, and JavaScript featuring smooth sc…"
type textarea "x"
type textarea "Create a modern landing page with HTML, CSS, and JavaScript featuring smooth sc…"
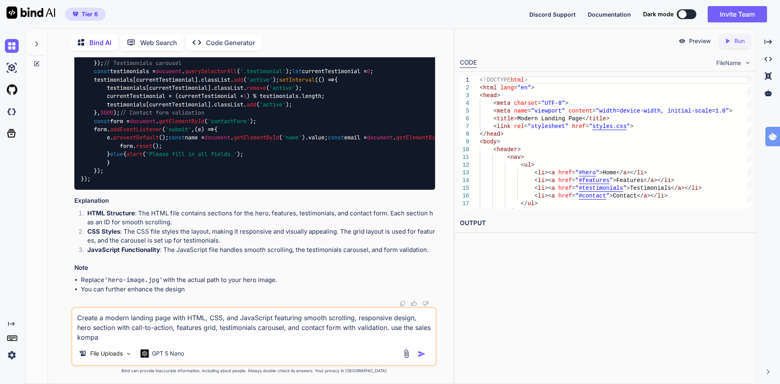
type textarea "x"
type textarea "Create a modern landing page with HTML, CSS, and JavaScript featuring smooth sc…"
type textarea "x"
type textarea "Create a modern landing page with HTML, CSS, and JavaScript featuring smooth sc…"
type textarea "x"
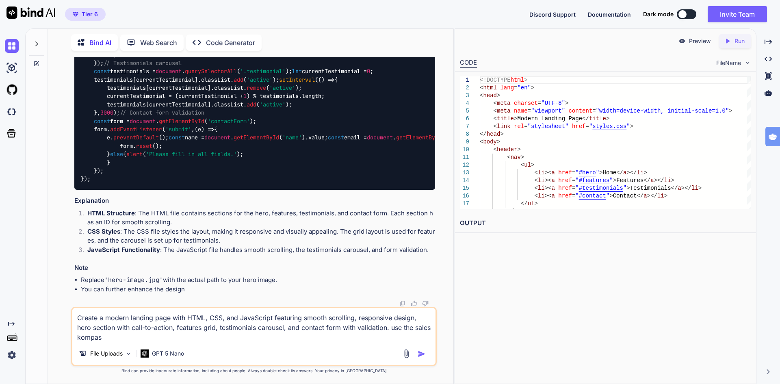
type textarea "Create a modern landing page with HTML, CSS, and JavaScript featuring smooth sc…"
type textarea "x"
type textarea "Create a modern landing page with HTML, CSS, and JavaScript featuring smooth sc…"
type textarea "x"
type textarea "Create a modern landing page with HTML, CSS, and JavaScript featuring smooth sc…"
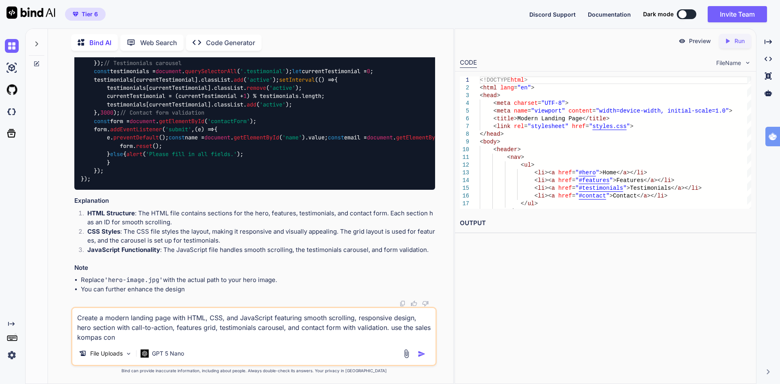
type textarea "x"
type textarea "Create a modern landing page with HTML, CSS, and JavaScript featuring smooth sc…"
type textarea "x"
type textarea "Create a modern landing page with HTML, CSS, and JavaScript featuring smooth sc…"
type textarea "x"
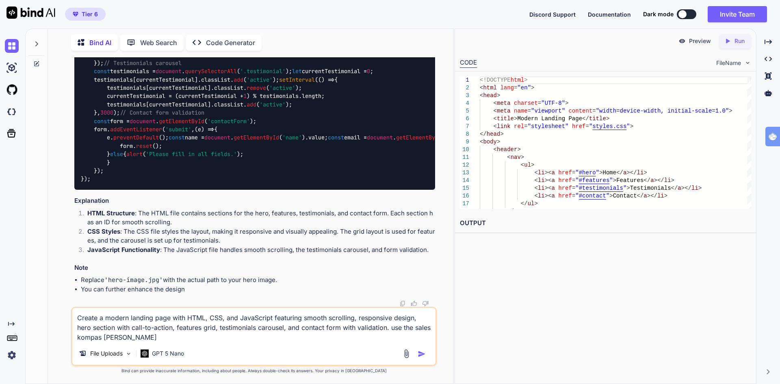
type textarea "Create a modern landing page with HTML, CSS, and JavaScript featuring smooth sc…"
type textarea "x"
type textarea "Create a modern landing page with HTML, CSS, and JavaScript featuring smooth sc…"
click at [421, 354] on img "button" at bounding box center [422, 354] width 8 height 8
type textarea "x"
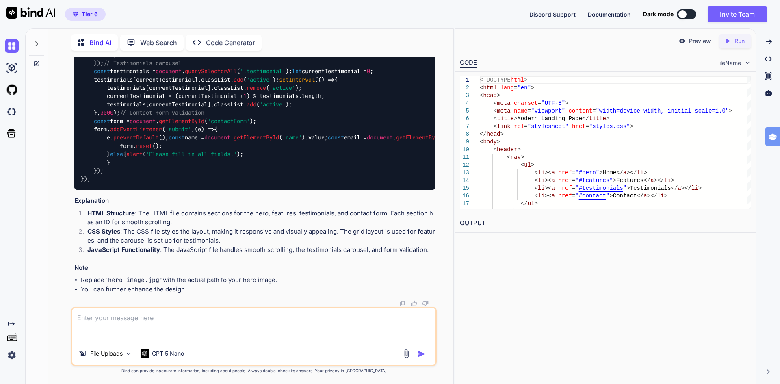
click at [421, 354] on img "button" at bounding box center [422, 354] width 8 height 8
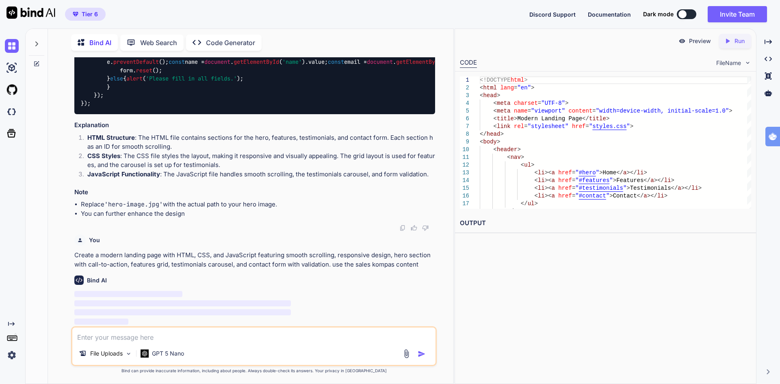
scroll to position [1675, 0]
